Goal: Check status: Check status

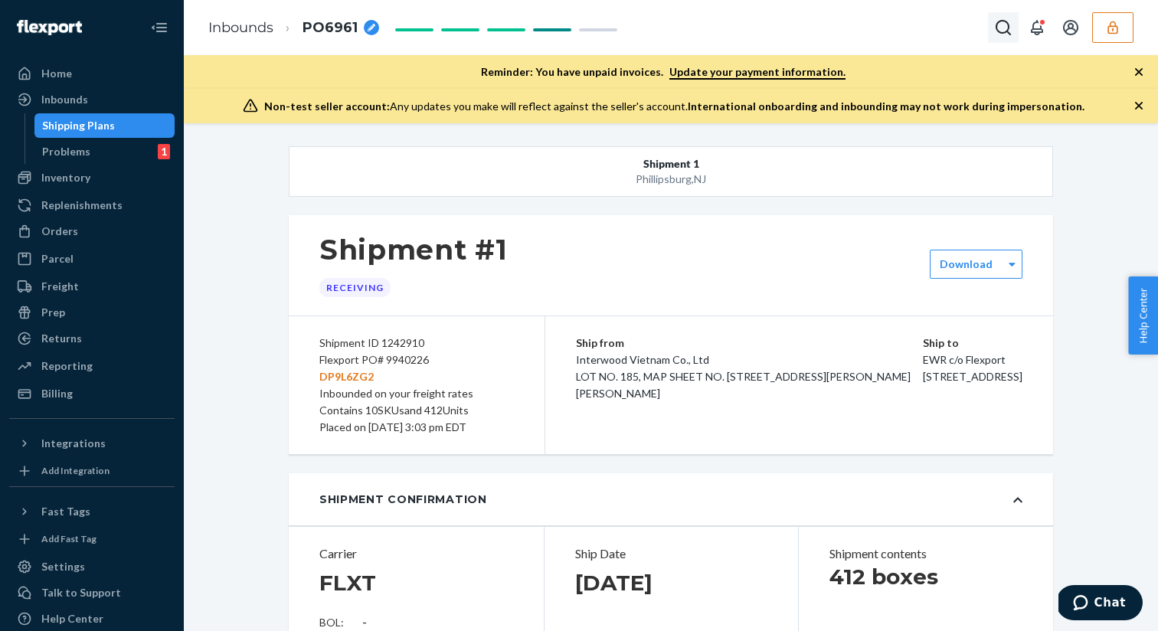
click at [999, 36] on icon "Open Search Box" at bounding box center [1003, 27] width 18 height 18
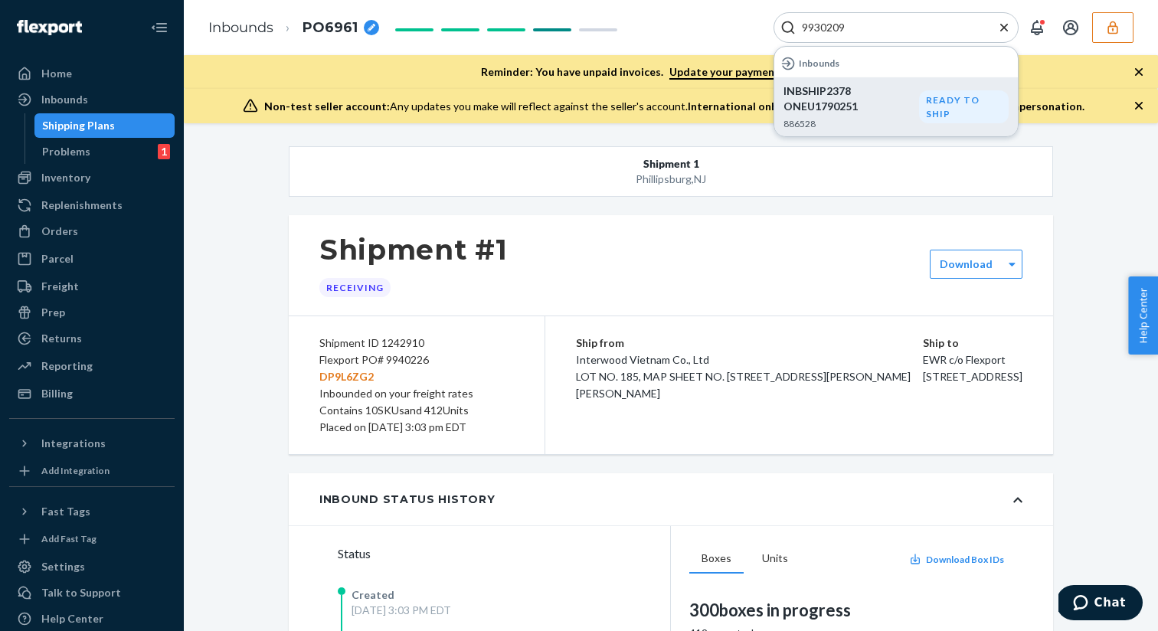
click at [865, 109] on p "INBSHIP2378 ONEU1790251" at bounding box center [851, 98] width 136 height 31
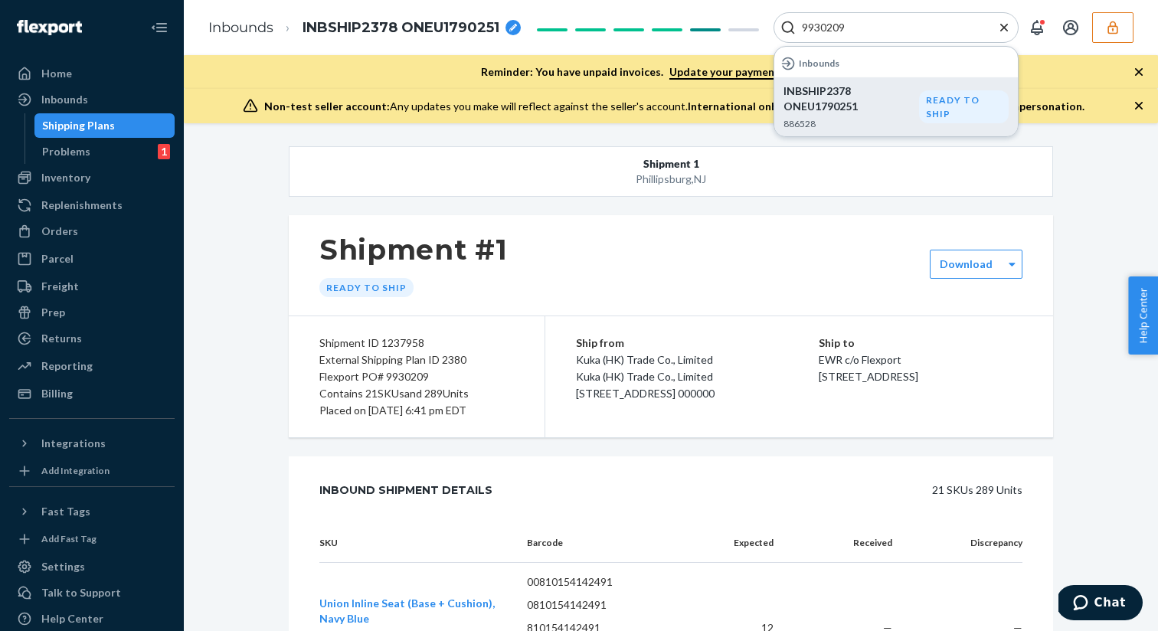
drag, startPoint x: 848, startPoint y: 20, endPoint x: 780, endPoint y: 25, distance: 67.5
click at [780, 25] on div "9930209" at bounding box center [895, 27] width 245 height 31
paste input "STOT-UN-X1-IV"
type input "STOT-UN-X1-IV"
click at [838, 98] on p "Union Ottoman, Ivory" at bounding box center [895, 90] width 225 height 15
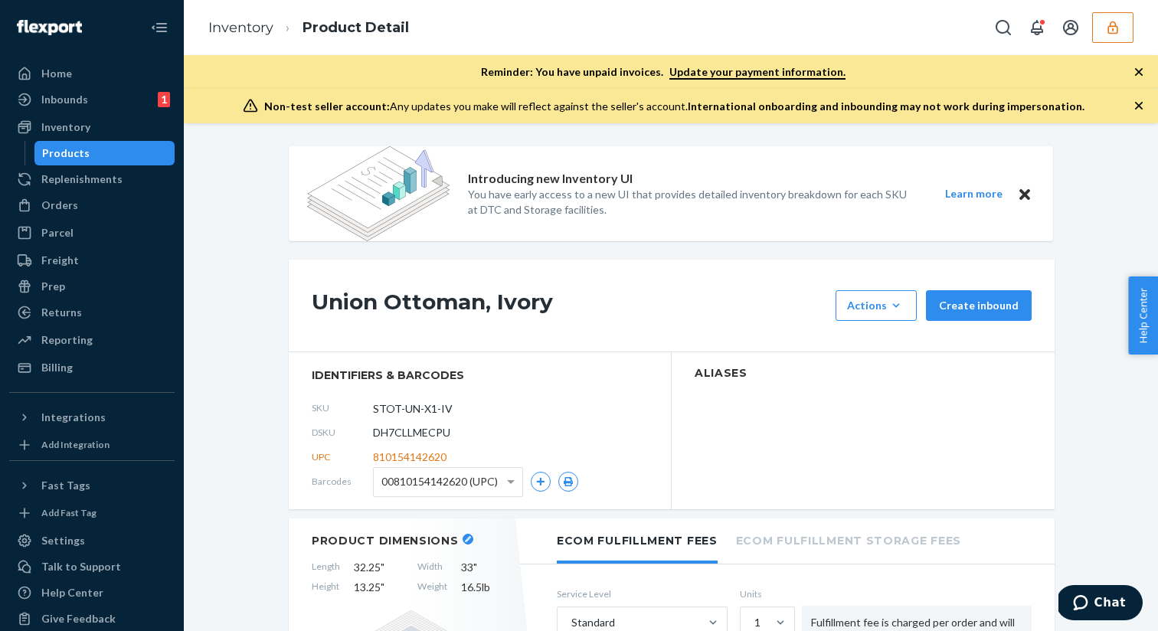
click at [422, 430] on span "DH7CLLMECPU" at bounding box center [411, 432] width 77 height 15
copy span "DH7CLLMECPU"
click at [991, 28] on button "Open Search Box" at bounding box center [1003, 27] width 31 height 31
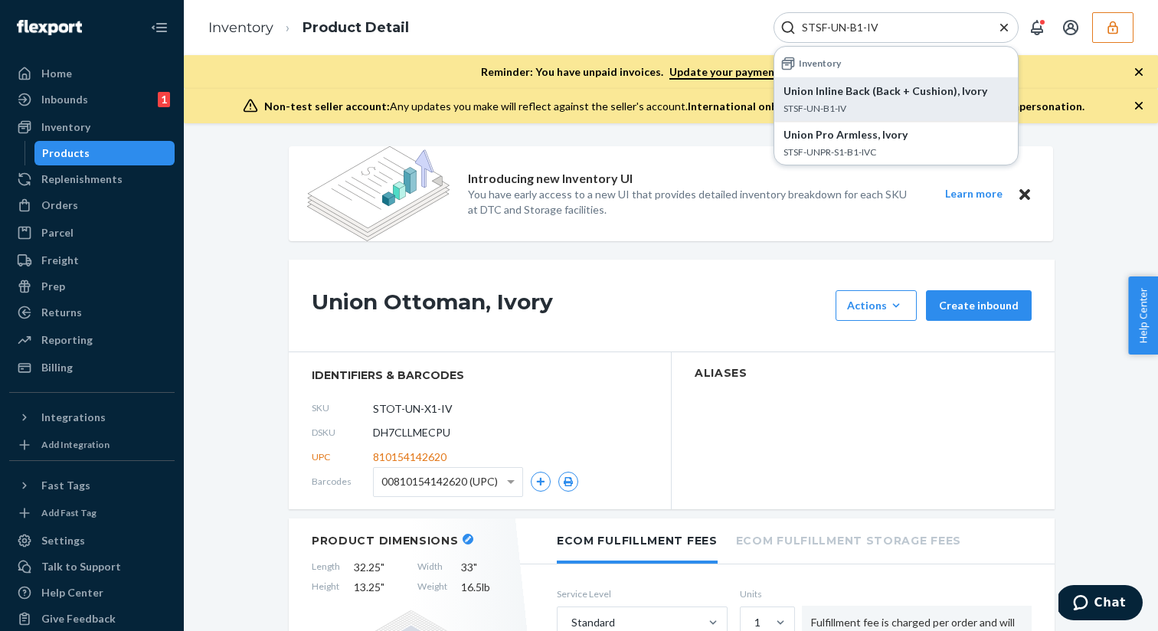
click at [923, 107] on p "STSF-UN-B1-IV" at bounding box center [895, 108] width 225 height 13
click at [413, 432] on span "DF6DGJ3BZMU" at bounding box center [411, 432] width 77 height 15
copy span "DF6DGJ3BZMU"
click at [420, 429] on span "DF6DGJ3BZMU" at bounding box center [411, 432] width 77 height 15
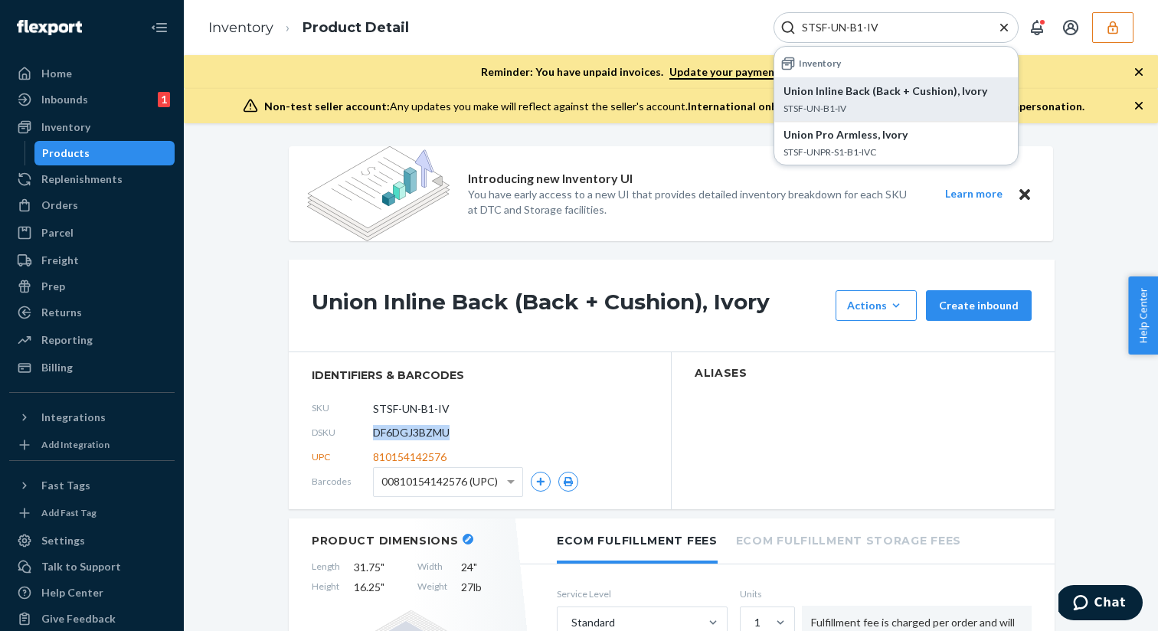
click at [420, 429] on span "DF6DGJ3BZMU" at bounding box center [411, 432] width 77 height 15
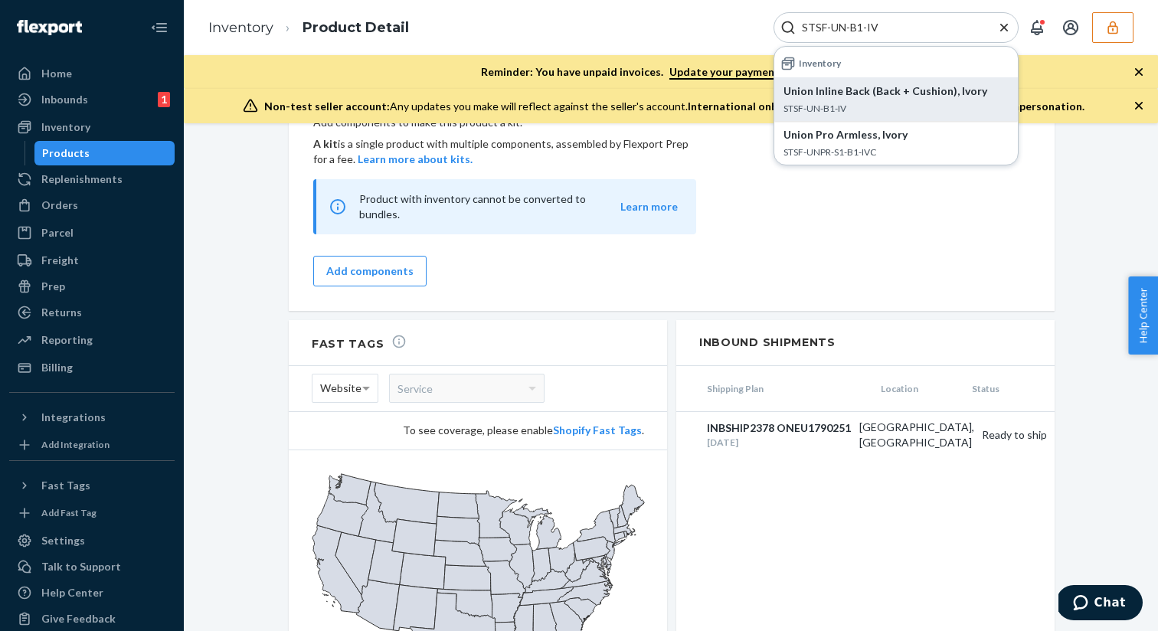
scroll to position [1076, 0]
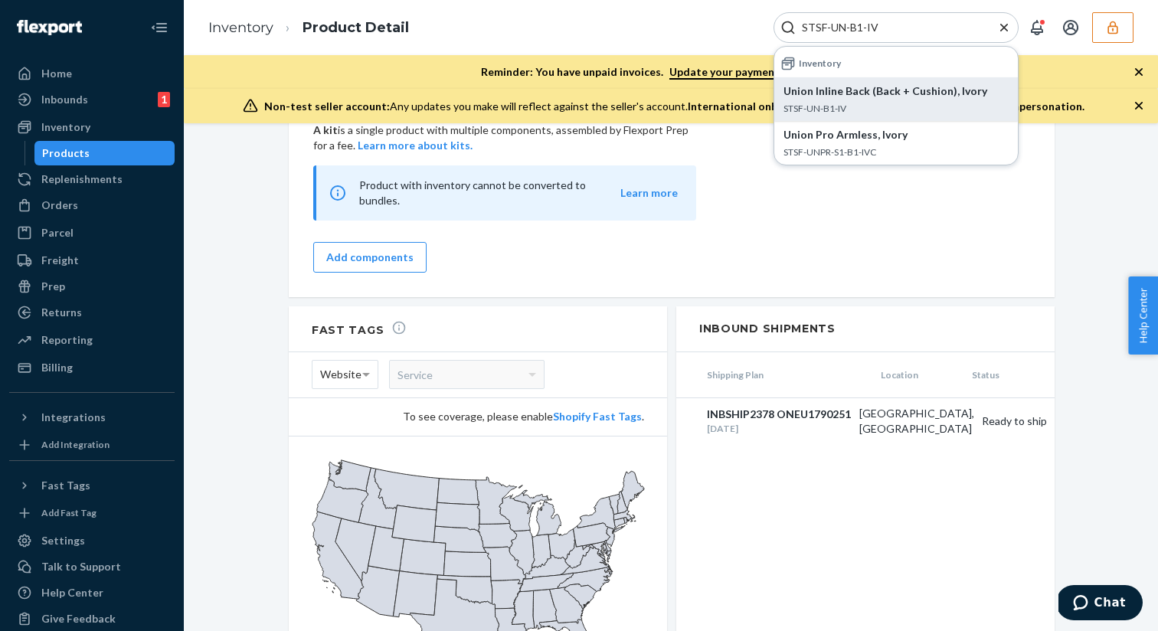
drag, startPoint x: 887, startPoint y: 29, endPoint x: 794, endPoint y: 31, distance: 93.4
click at [794, 31] on div "STSF-UN-B1-IV" at bounding box center [895, 27] width 245 height 31
paste input "A2-NB"
type input "STSF-UN-A2-NB"
click at [835, 102] on p "STSF-UN-A2-NB" at bounding box center [895, 108] width 225 height 13
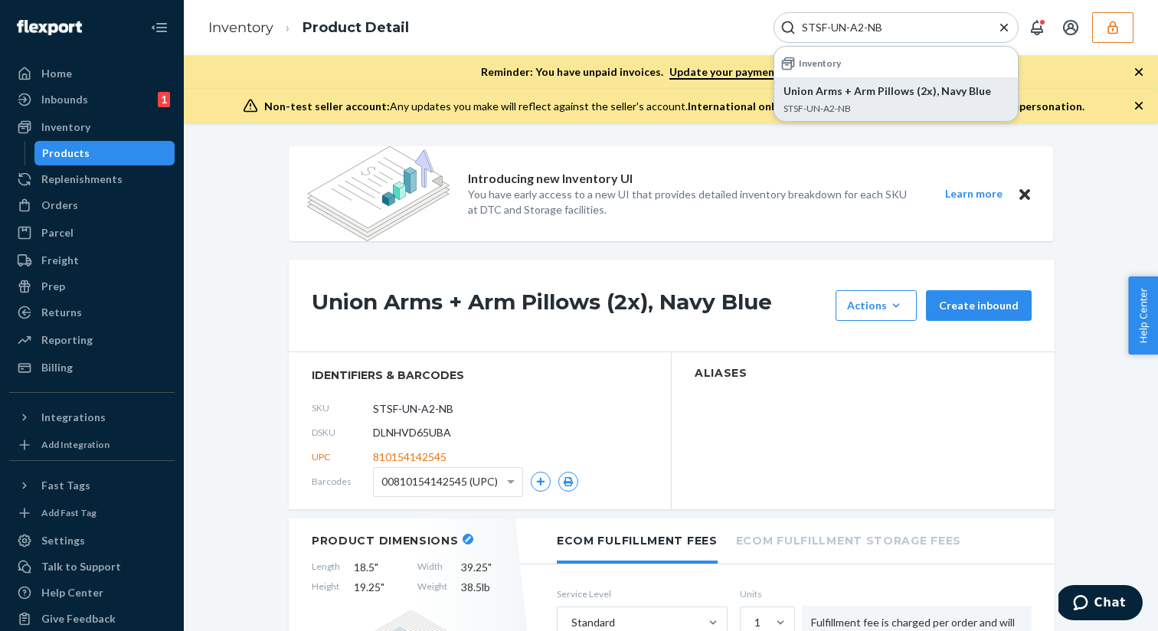
click at [424, 432] on span "DLNHVD65UBA" at bounding box center [412, 432] width 78 height 15
copy span "DLNHVD65UBA"
click at [1002, 27] on icon "Close Search" at bounding box center [1003, 27] width 15 height 15
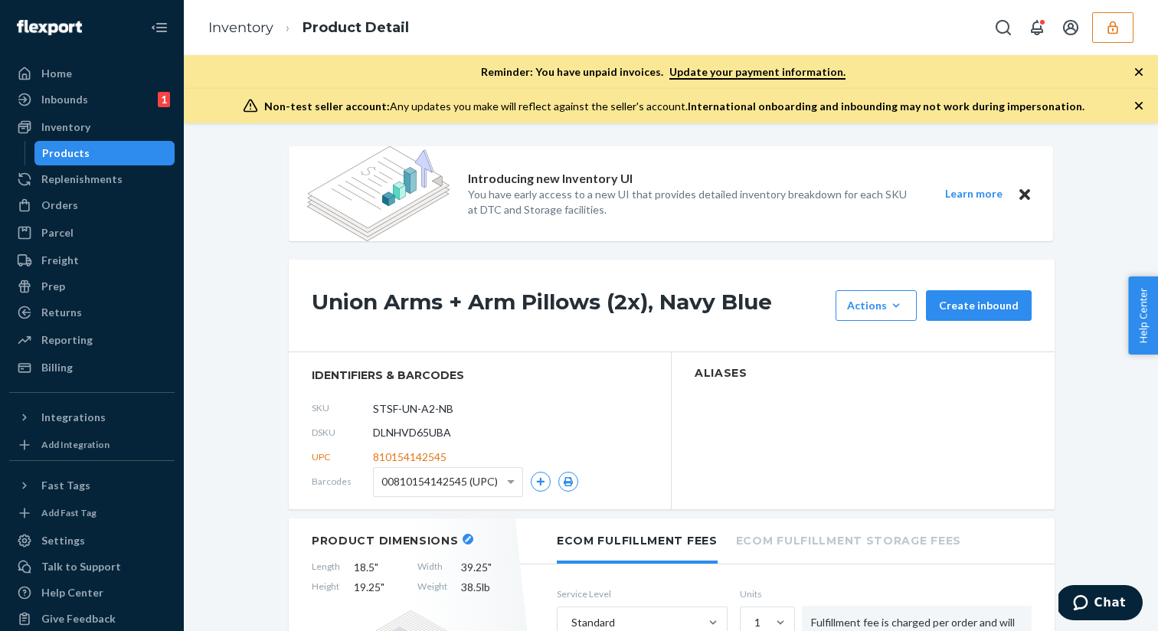
click at [930, 20] on div "Inventory Product Detail" at bounding box center [671, 27] width 974 height 55
click at [989, 25] on button "Open Search Box" at bounding box center [1003, 27] width 31 height 31
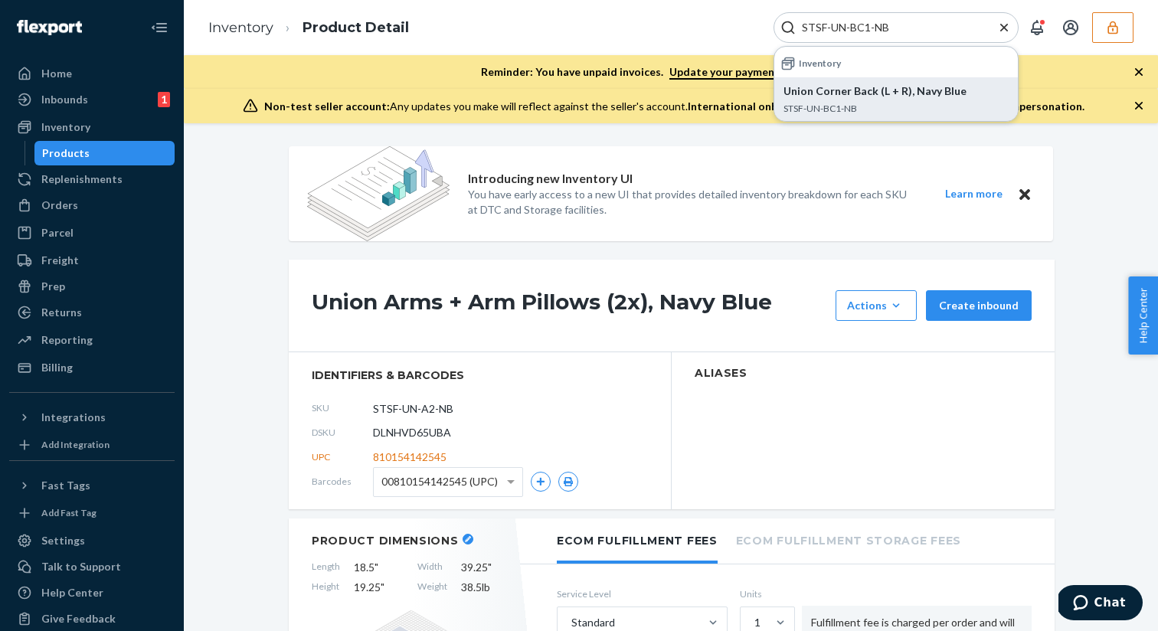
type input "STSF-UN-BC1-NB"
click at [884, 91] on p "Union Corner Back (L + R), Navy Blue" at bounding box center [895, 90] width 225 height 15
click at [1002, 27] on icon "Close Search" at bounding box center [1003, 27] width 15 height 15
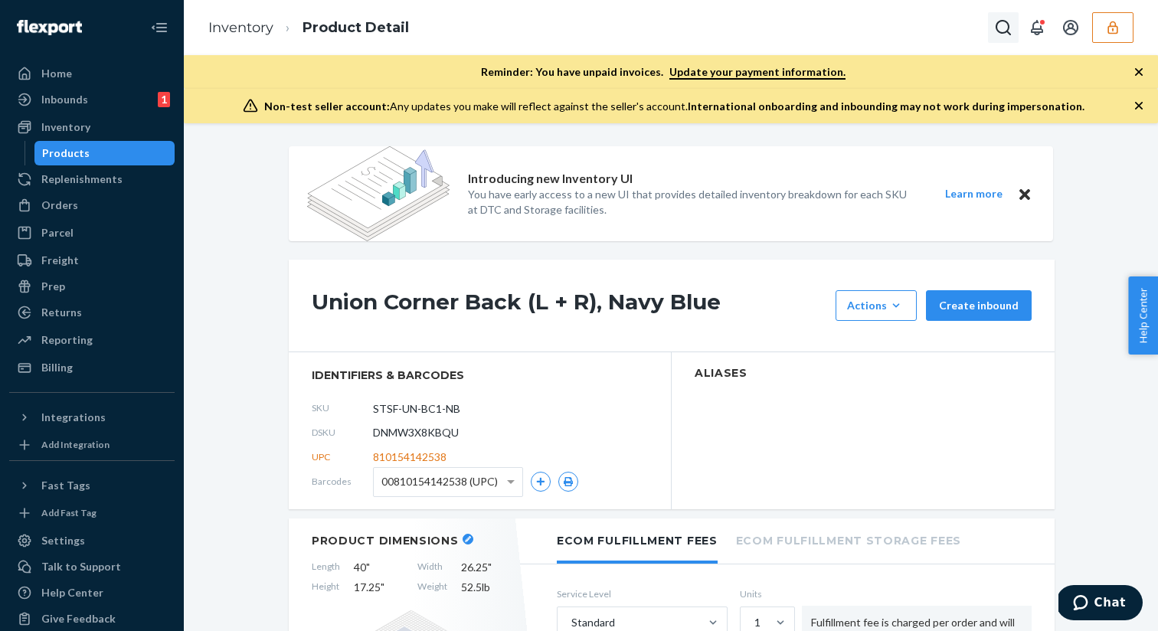
click at [1005, 26] on icon "Open Search Box" at bounding box center [1003, 27] width 18 height 18
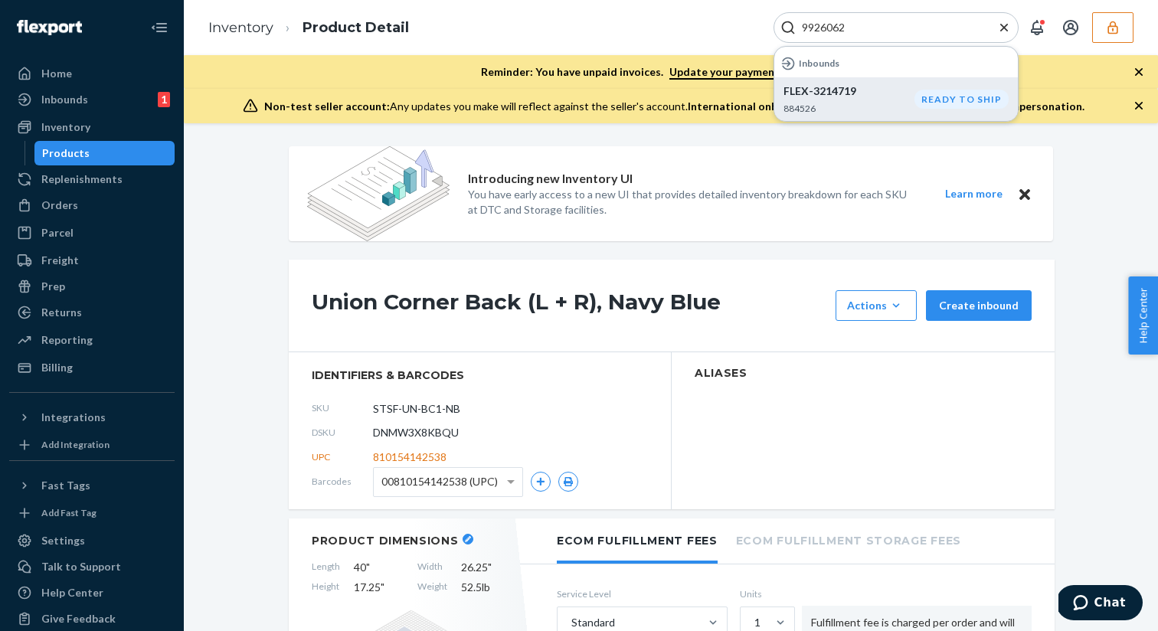
type input "9926062"
click at [859, 103] on p "884526" at bounding box center [848, 108] width 131 height 13
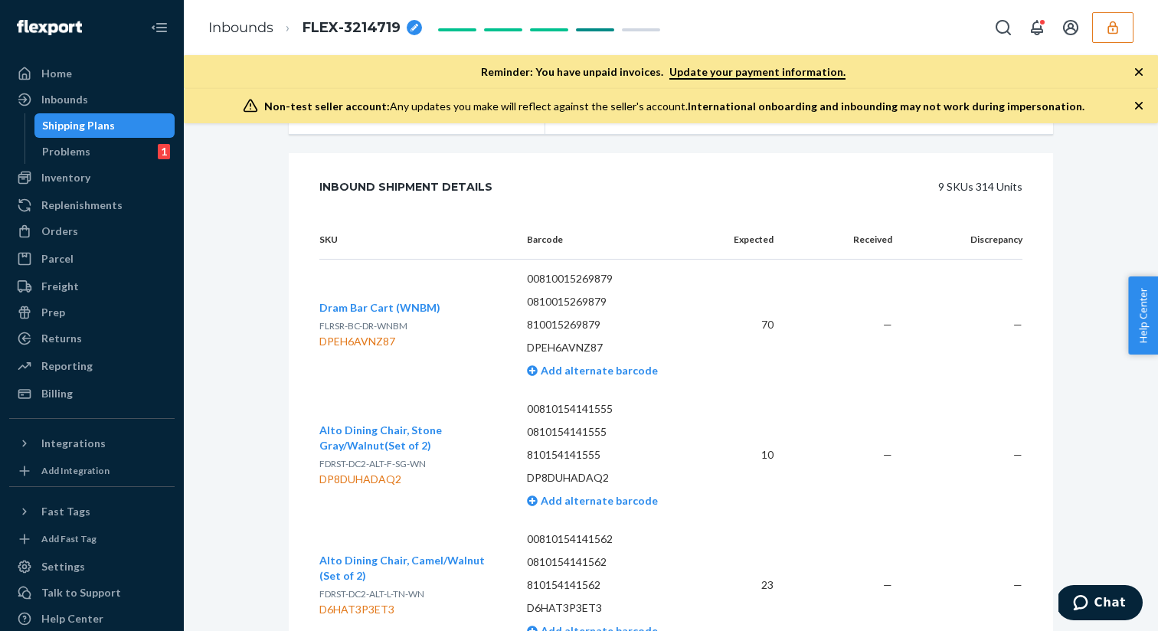
scroll to position [309, 0]
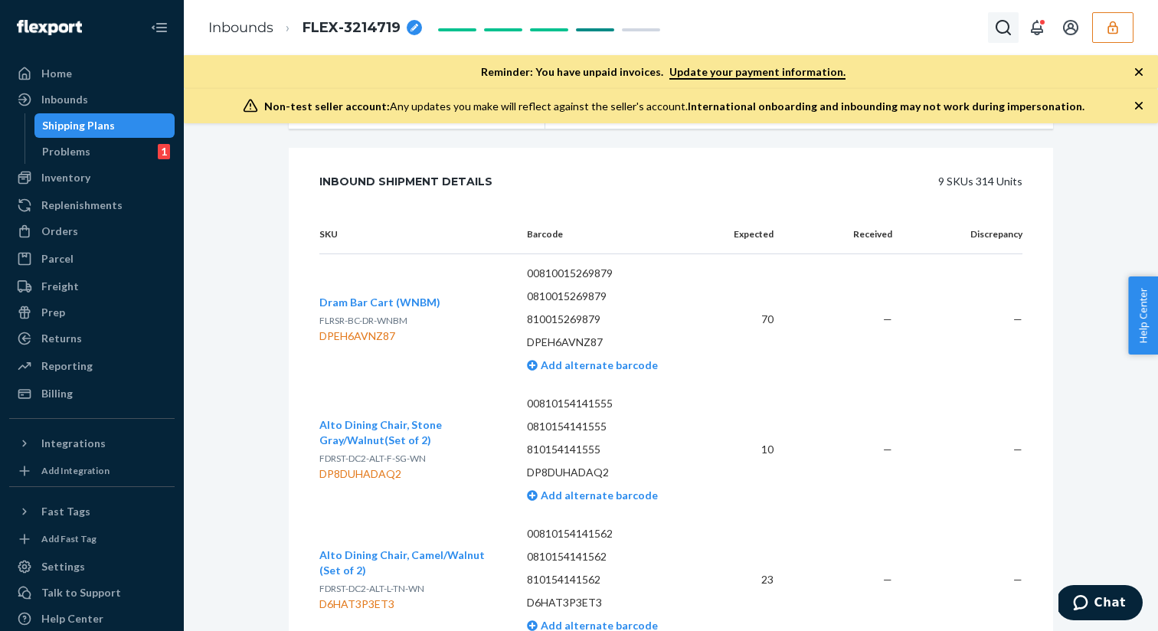
click at [1002, 33] on icon "Open Search Box" at bounding box center [1002, 27] width 15 height 15
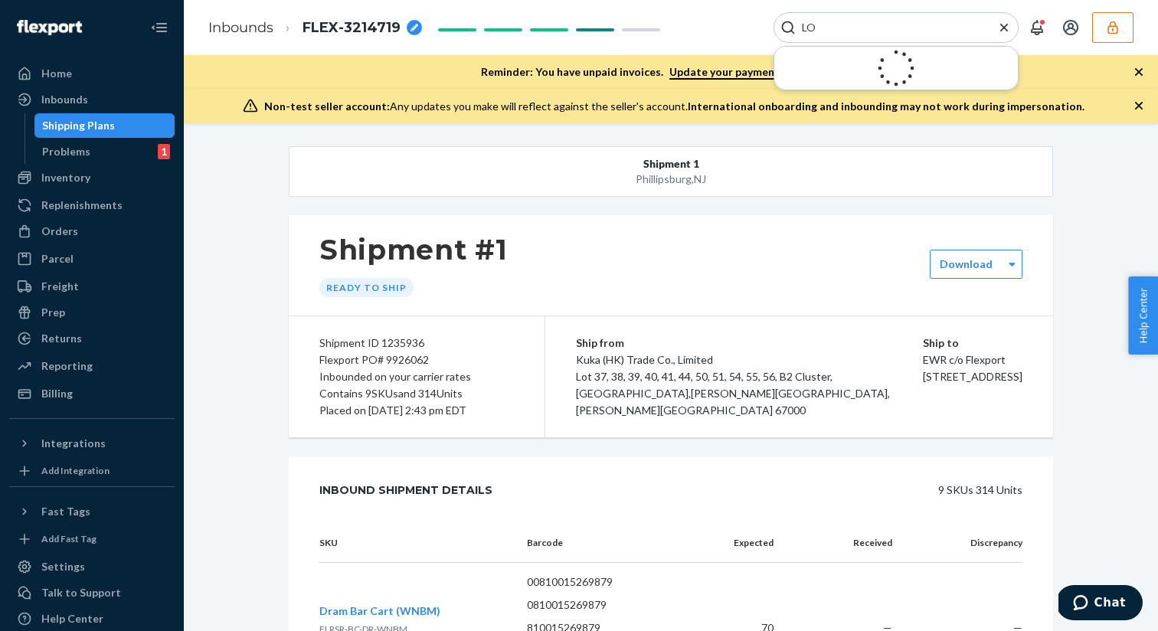
type input "L"
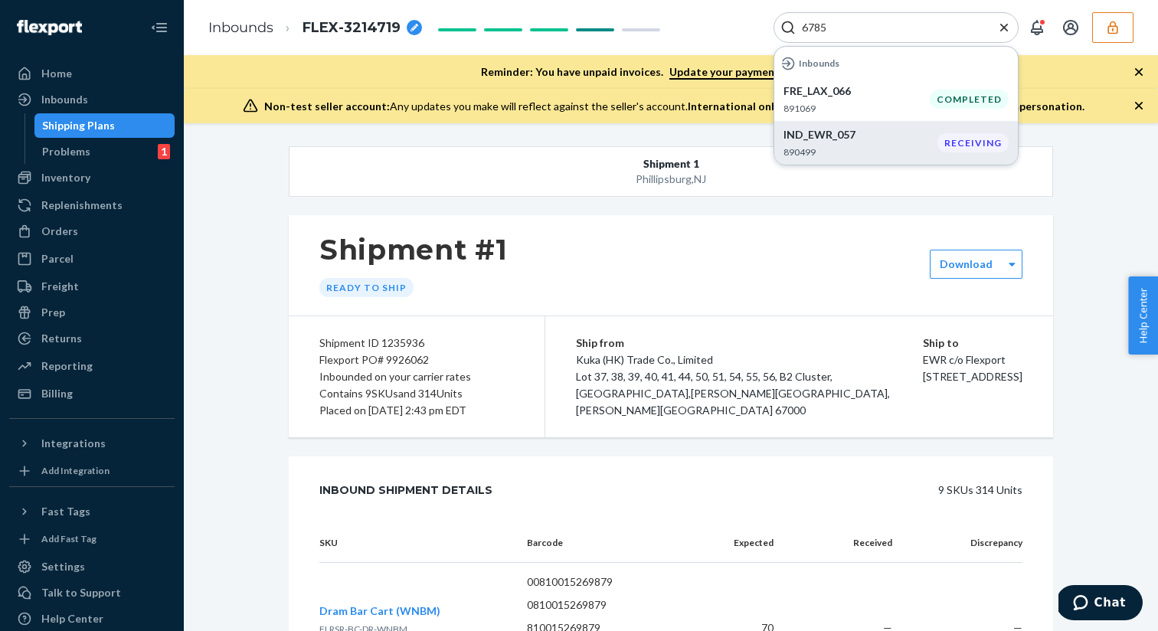
type input "6785"
click at [861, 143] on div "IND_EWR_057 890499" at bounding box center [860, 142] width 154 height 31
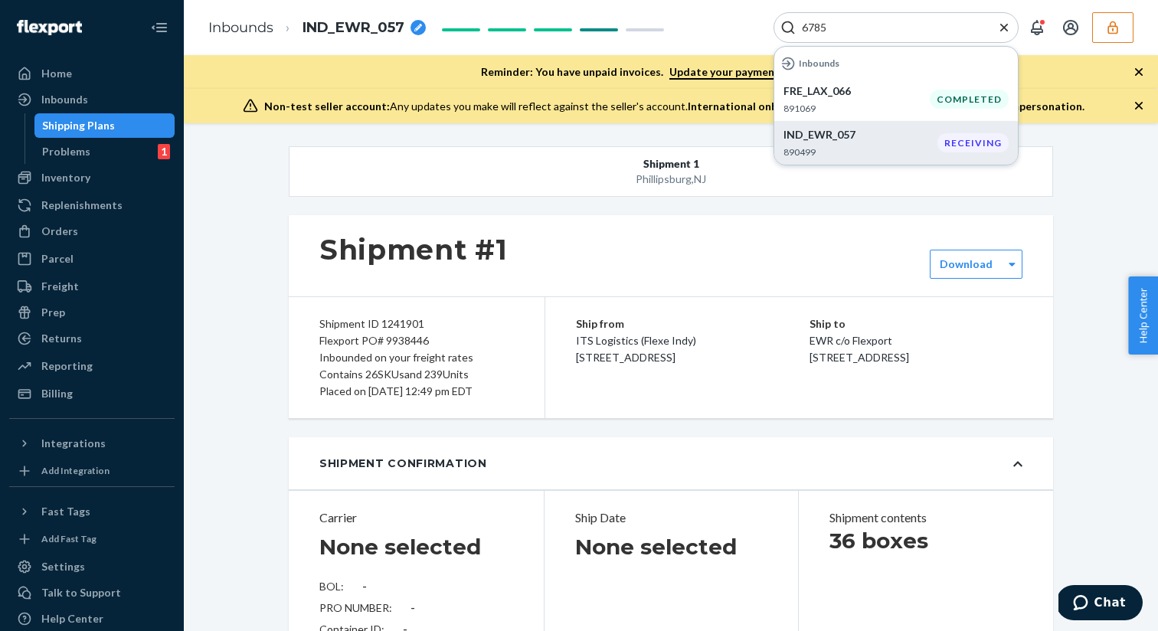
type input "SW4145244"
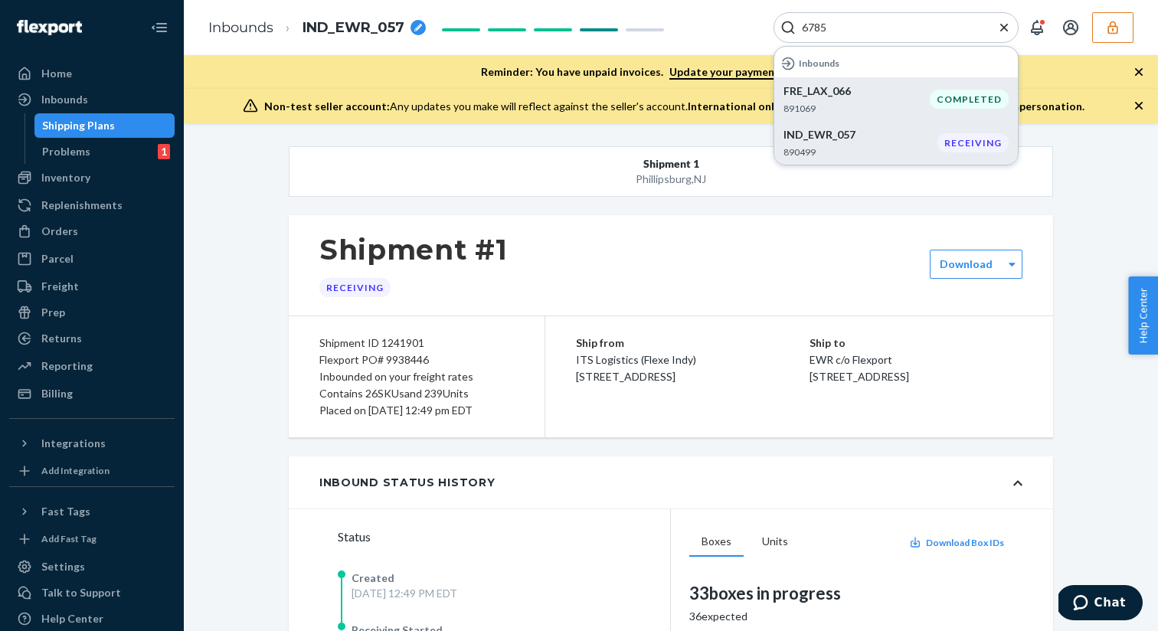
click at [848, 94] on p "FRE_LAX_066" at bounding box center [856, 90] width 146 height 15
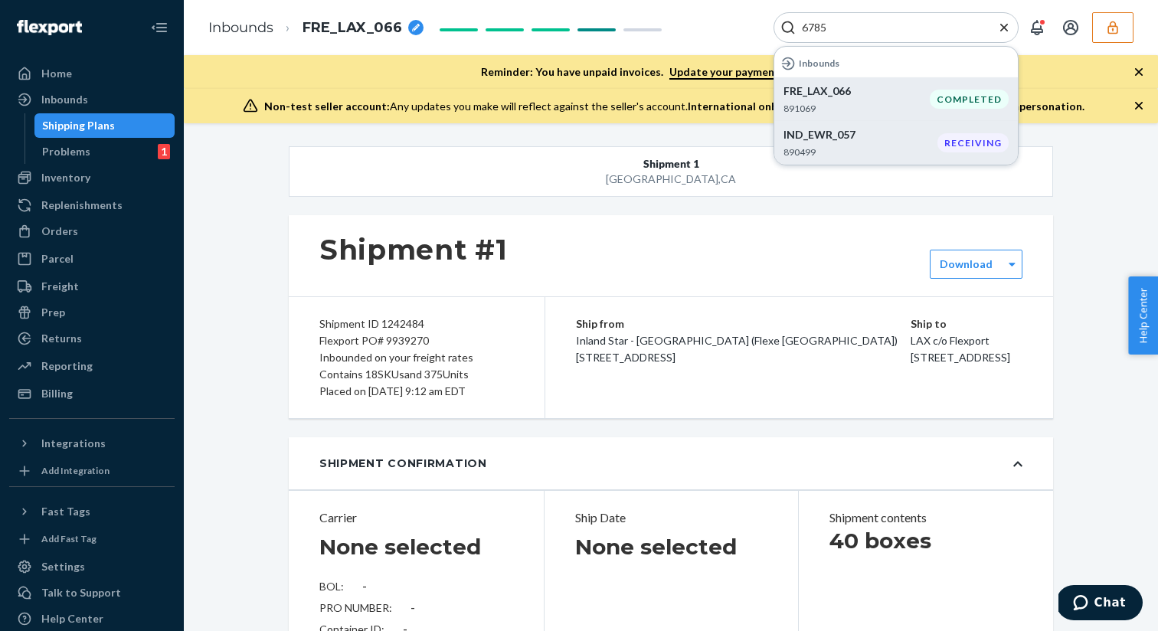
type input "SW4145171"
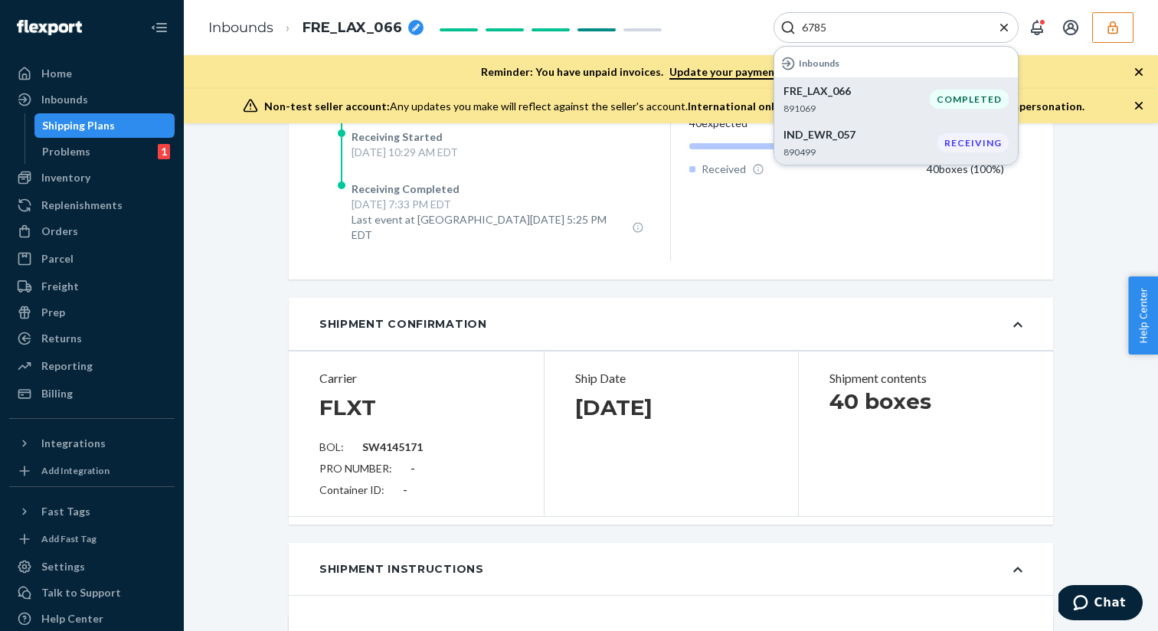
scroll to position [499, 0]
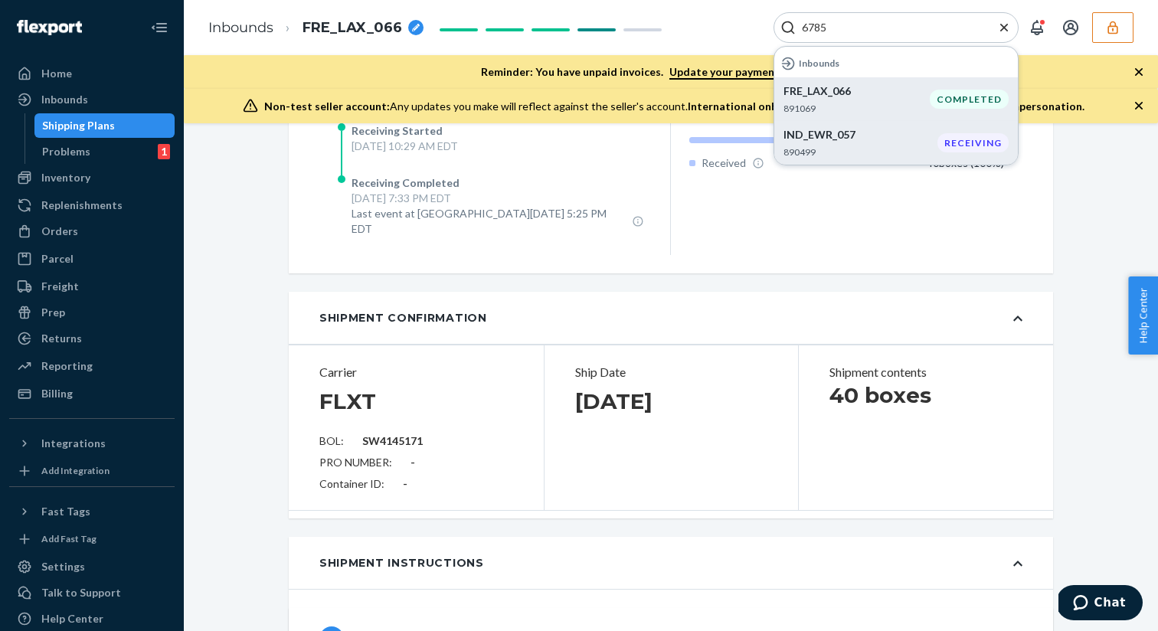
click at [1002, 28] on icon "Close Search" at bounding box center [1004, 27] width 8 height 8
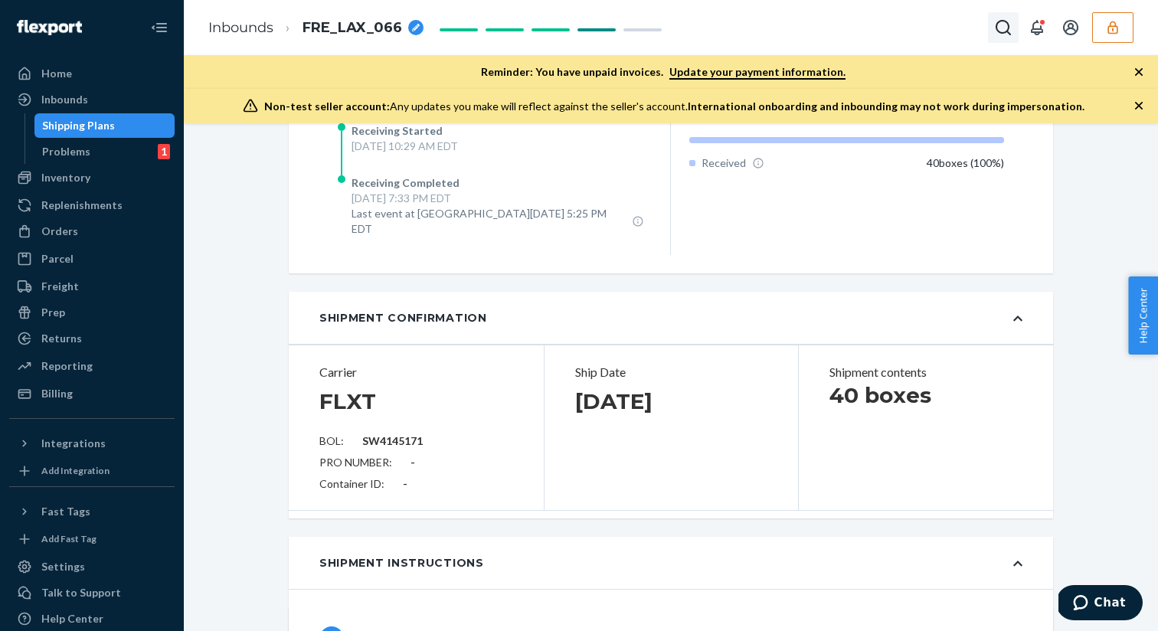
click at [1015, 26] on button "Open Search Box" at bounding box center [1003, 27] width 31 height 31
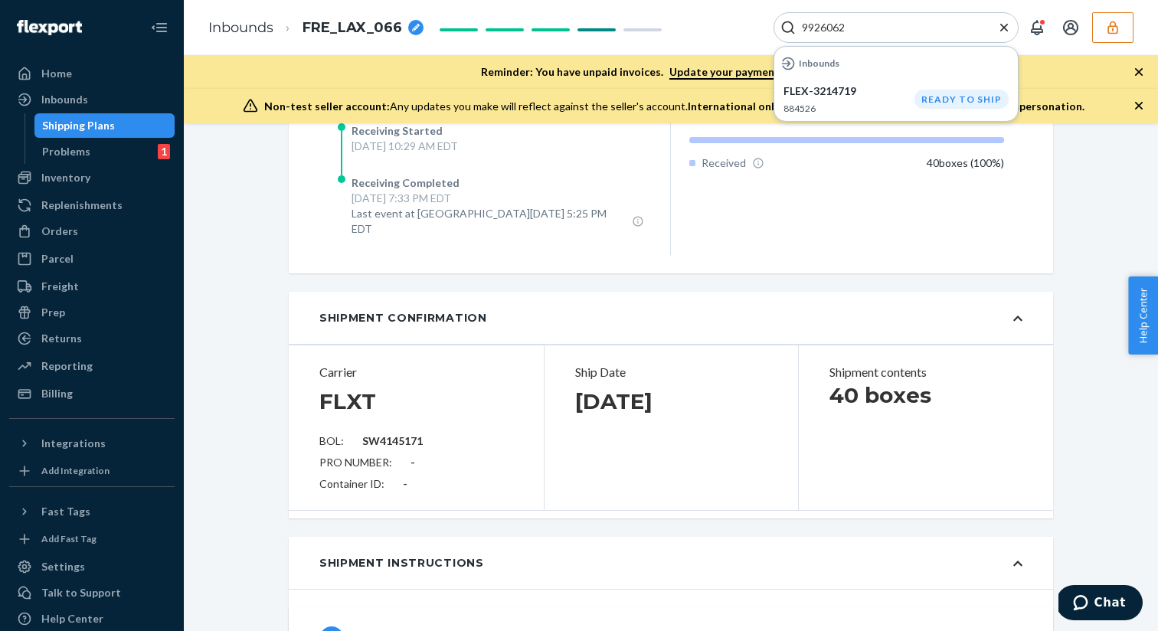
type input "9926062"
